Goal: Check status: Check status

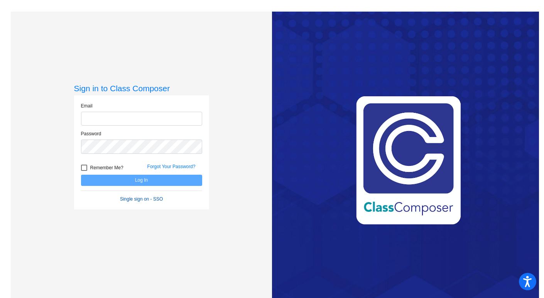
type input "[EMAIL_ADDRESS][DOMAIN_NAME]"
click at [132, 196] on link "Single sign on - SSO" at bounding box center [141, 198] width 43 height 5
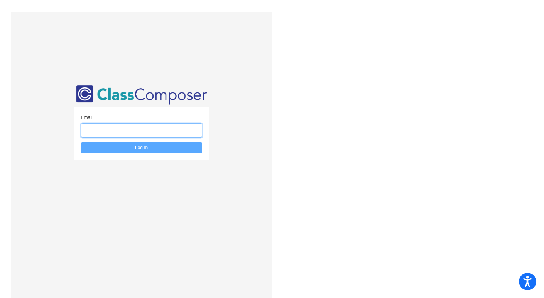
type input "[EMAIL_ADDRESS][DOMAIN_NAME]"
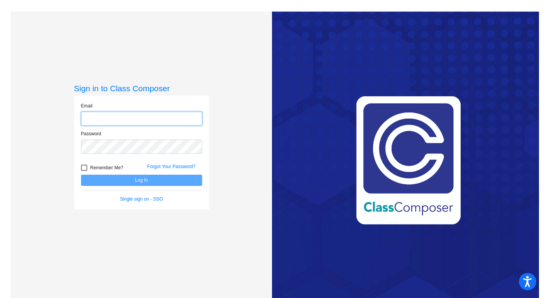
type input "[EMAIL_ADDRESS][DOMAIN_NAME]"
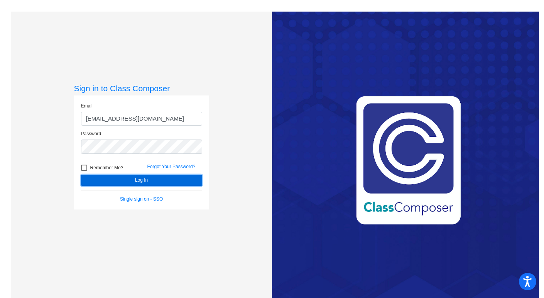
click at [147, 181] on button "Log In" at bounding box center [141, 179] width 121 height 11
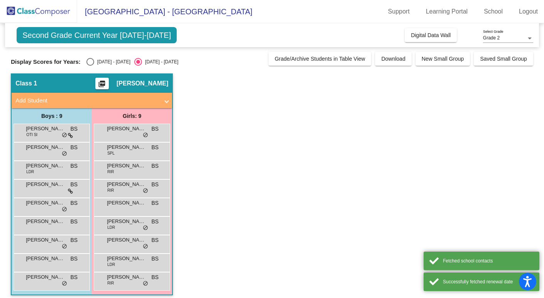
click at [79, 60] on div "Display Scores for Years: [DATE] - [DATE] [DATE] - [DATE]" at bounding box center [138, 62] width 254 height 8
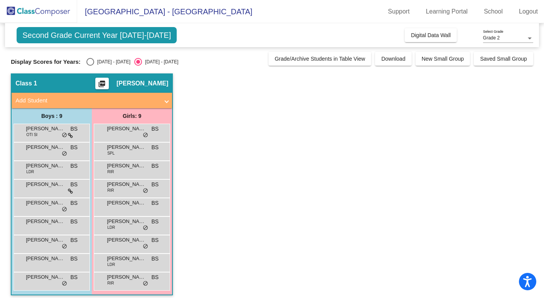
click at [86, 62] on div "Select an option" at bounding box center [90, 62] width 8 height 8
click at [90, 66] on input "[DATE] - [DATE]" at bounding box center [90, 66] width 0 height 0
radio input "true"
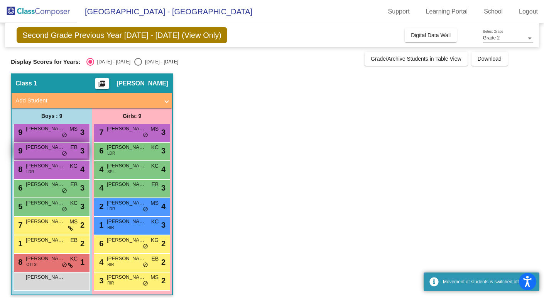
click at [45, 154] on div "9 Jack Parker EB lock do_not_disturb_alt 3" at bounding box center [51, 150] width 74 height 16
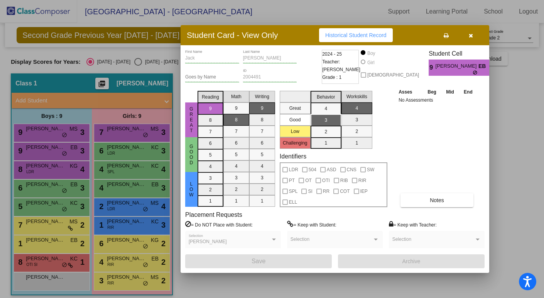
click at [472, 35] on icon "button" at bounding box center [471, 35] width 4 height 5
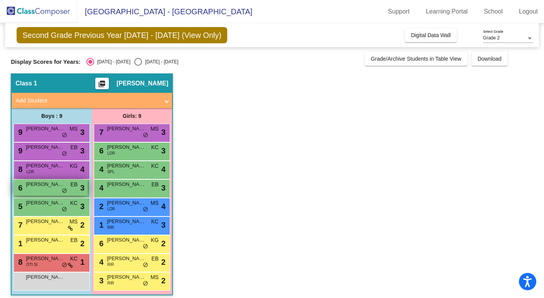
click at [37, 181] on span "[PERSON_NAME]" at bounding box center [45, 184] width 39 height 8
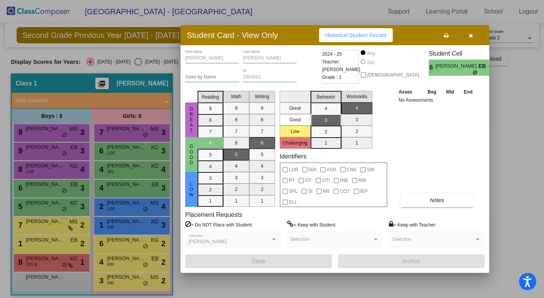
click at [474, 36] on button "button" at bounding box center [471, 35] width 25 height 14
